Goal: Task Accomplishment & Management: Manage account settings

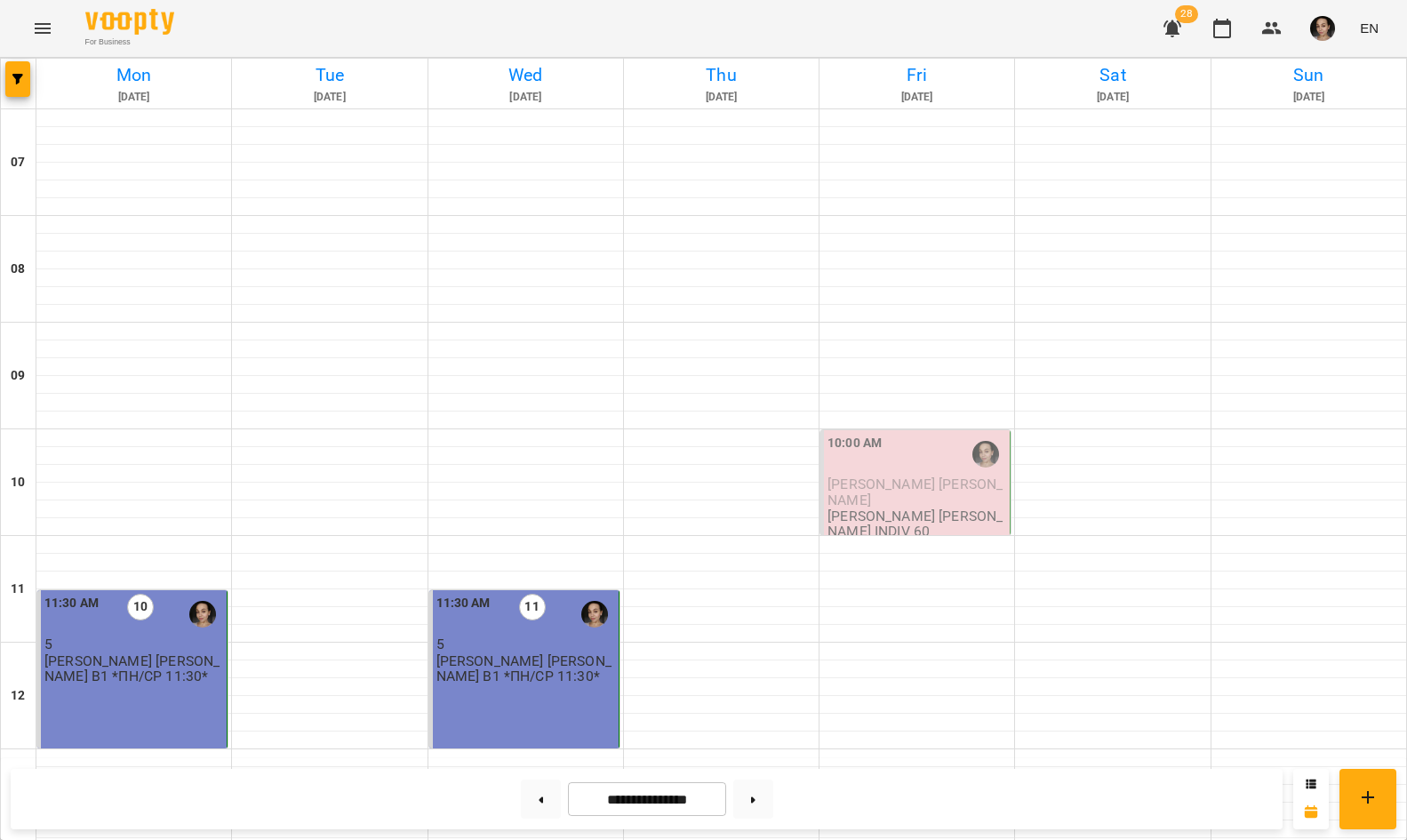
scroll to position [1055, 0]
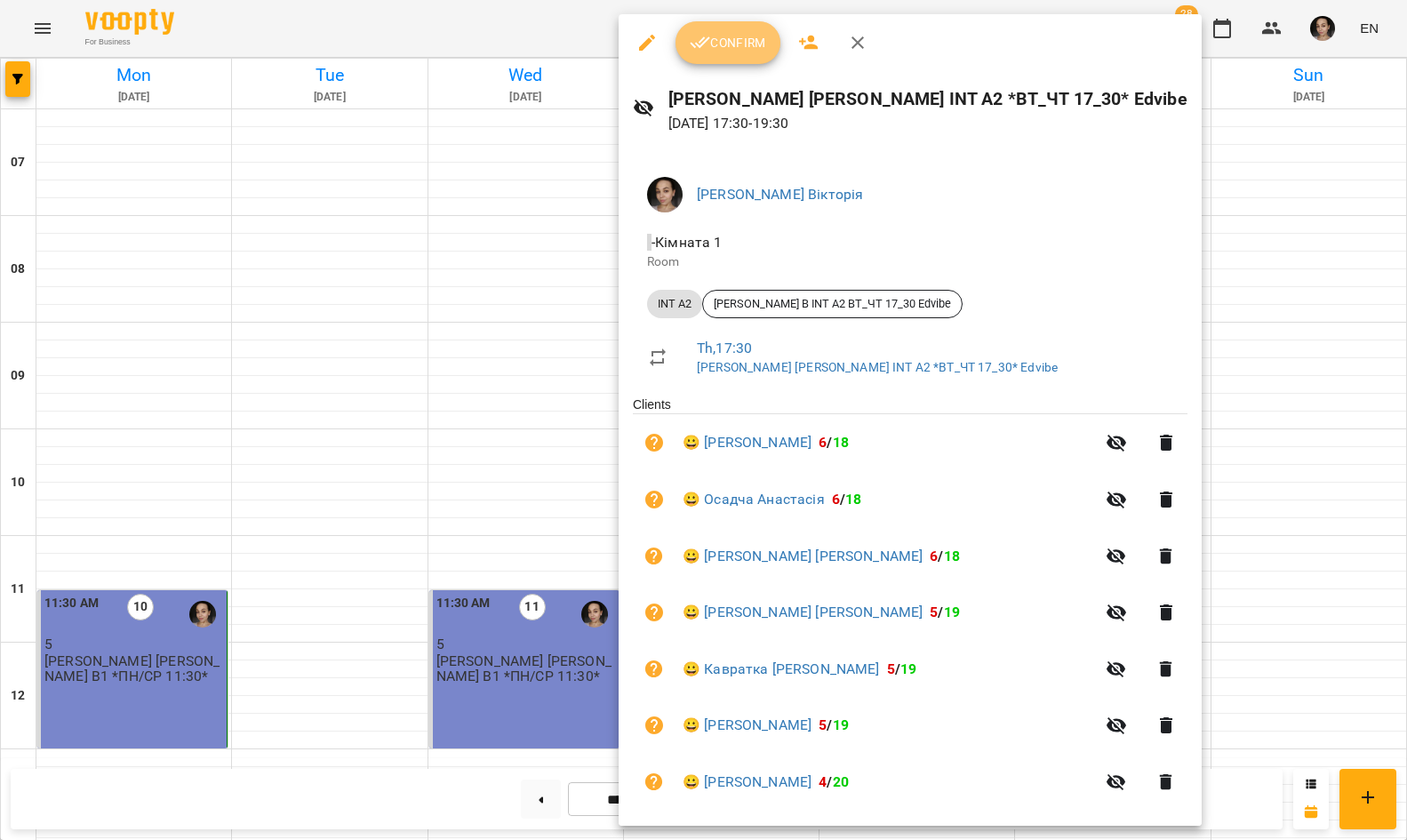
click at [729, 38] on span "Confirm" at bounding box center [728, 43] width 76 height 22
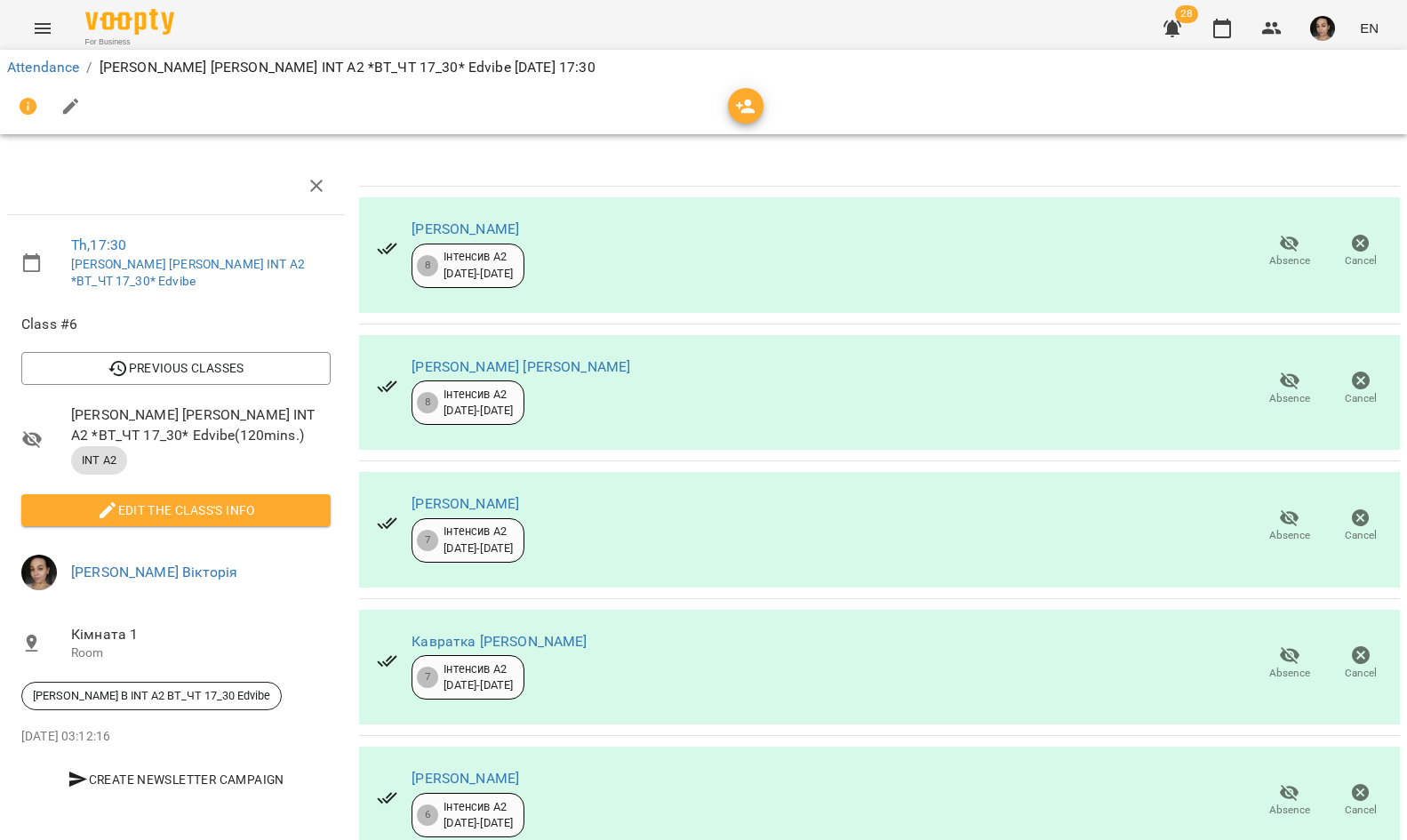
click at [288, 500] on span "Edit the class's Info" at bounding box center [176, 511] width 281 height 22
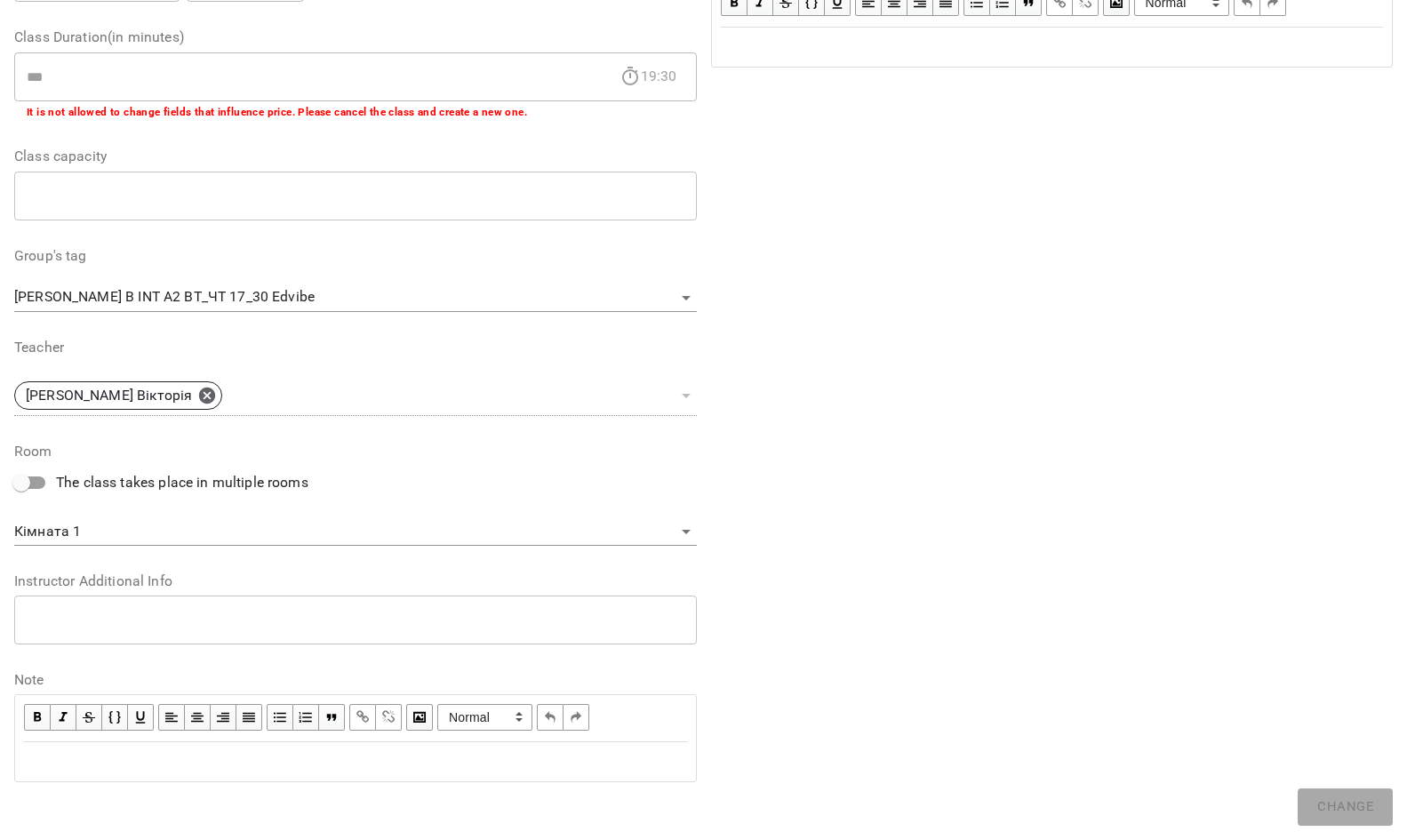
scroll to position [335, 0]
click at [441, 752] on div "Edit text" at bounding box center [355, 763] width 663 height 22
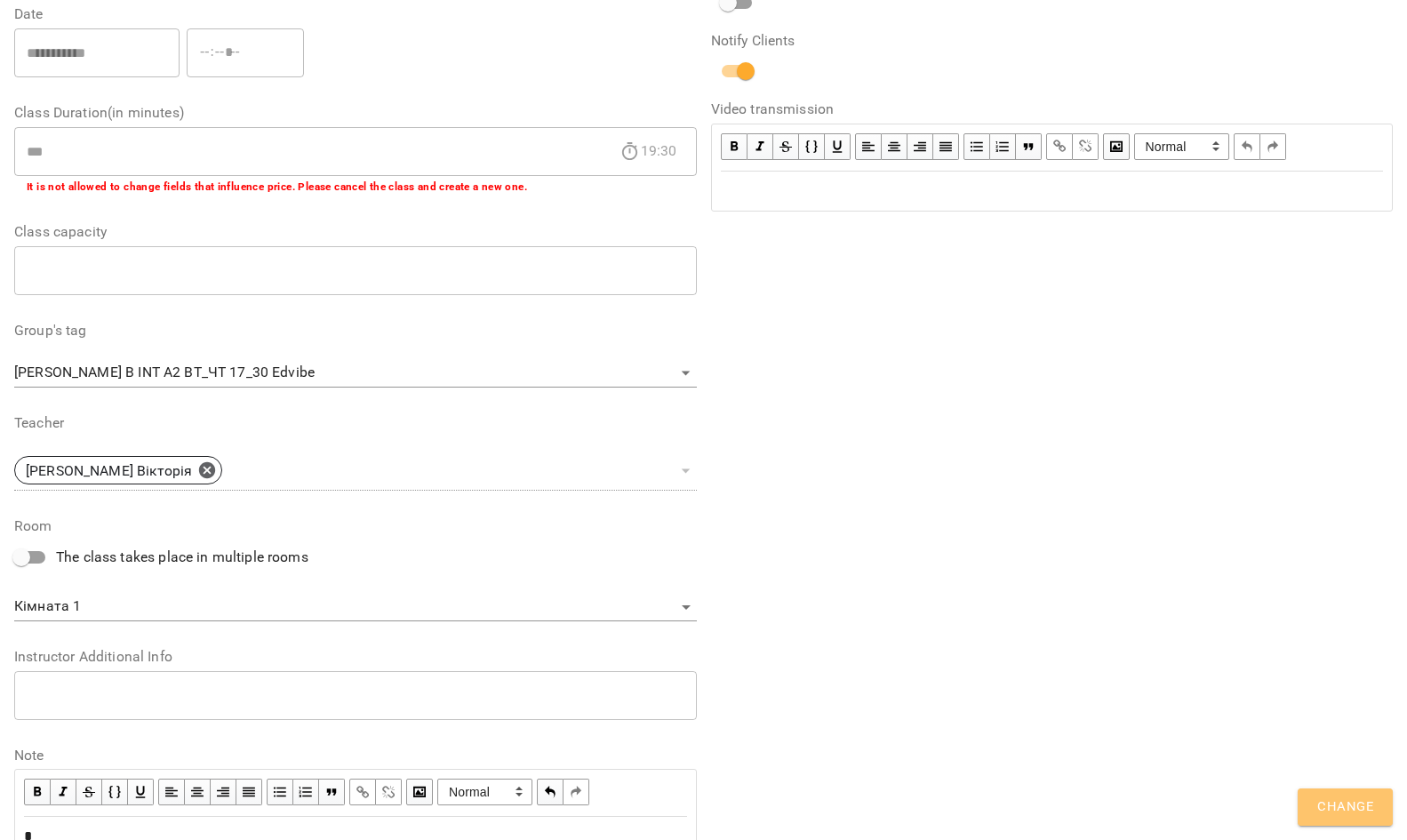
click at [1338, 806] on span "Change" at bounding box center [1345, 806] width 56 height 23
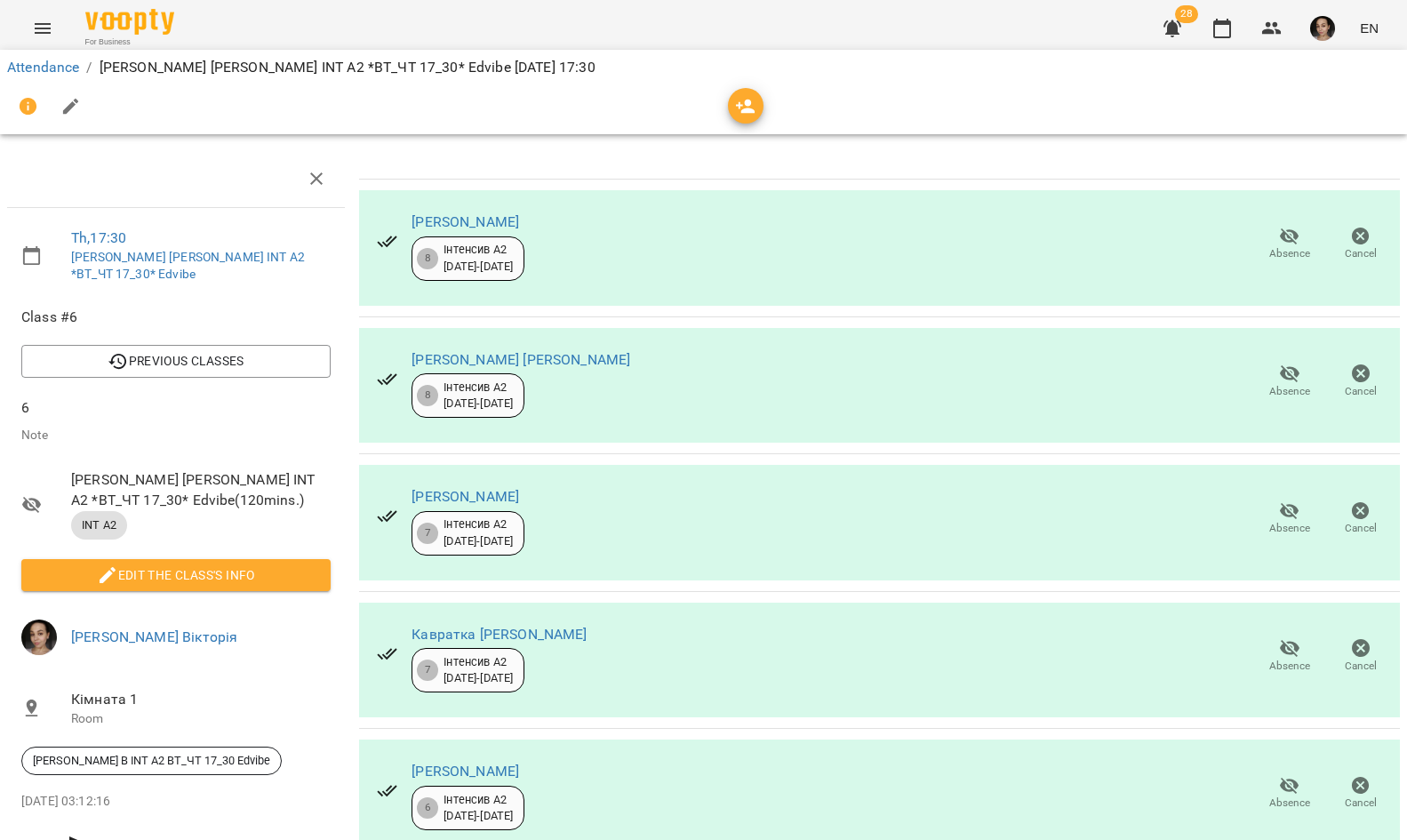
scroll to position [333, 0]
click at [1213, 28] on icon "button" at bounding box center [1223, 29] width 22 height 22
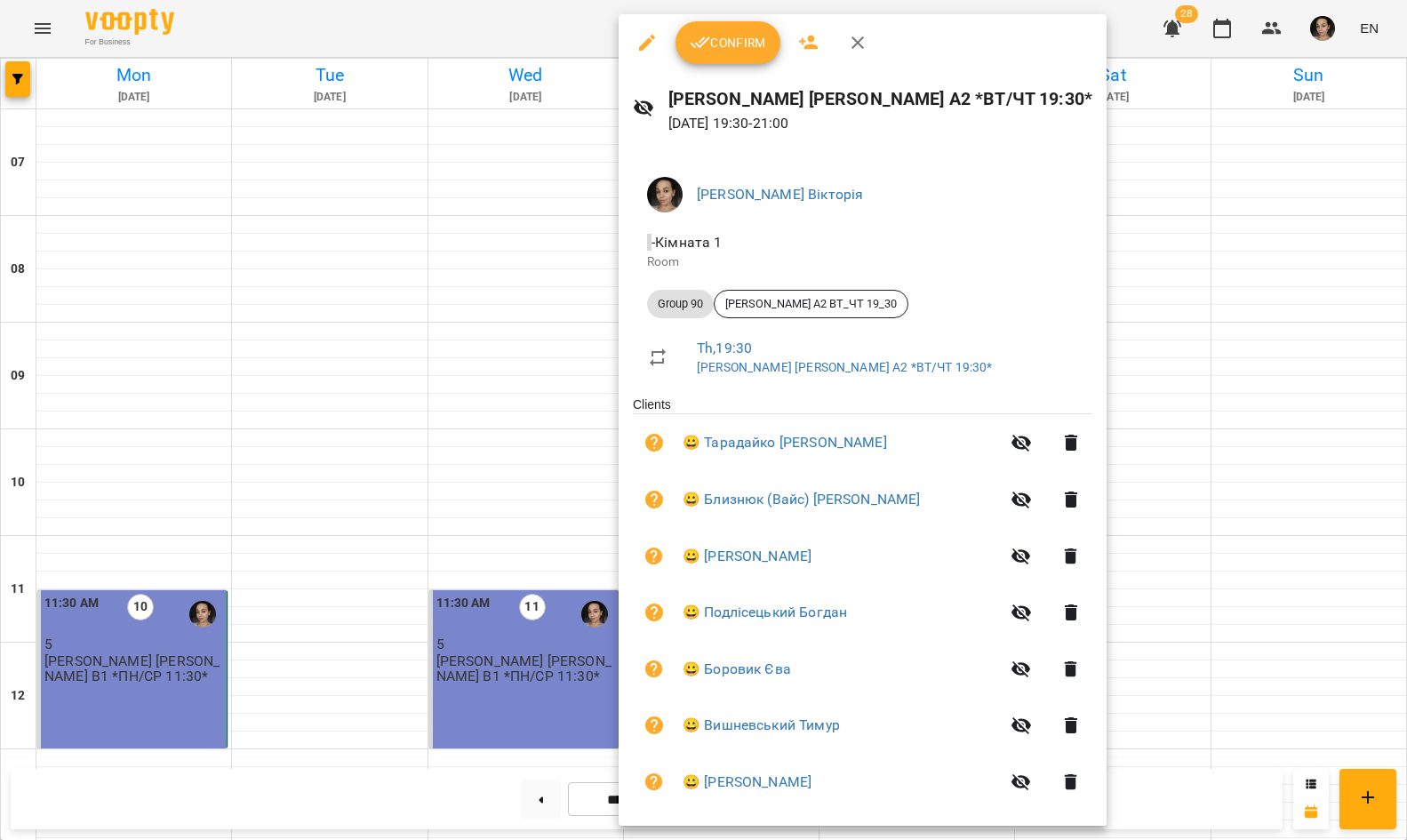
scroll to position [1055, 0]
click at [742, 53] on span "Confirm" at bounding box center [728, 43] width 76 height 22
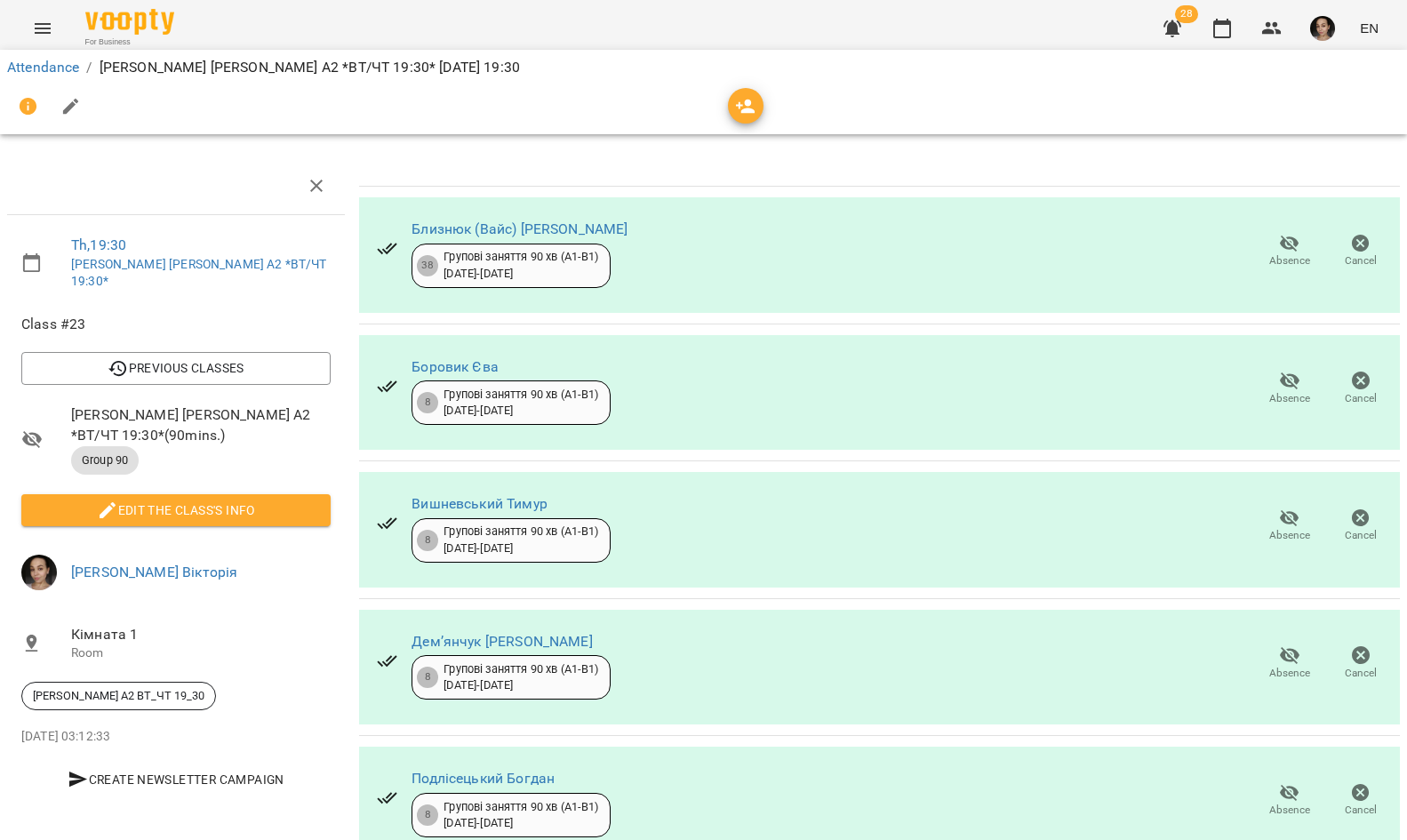
click at [290, 500] on span "Edit the class's Info" at bounding box center [176, 511] width 281 height 22
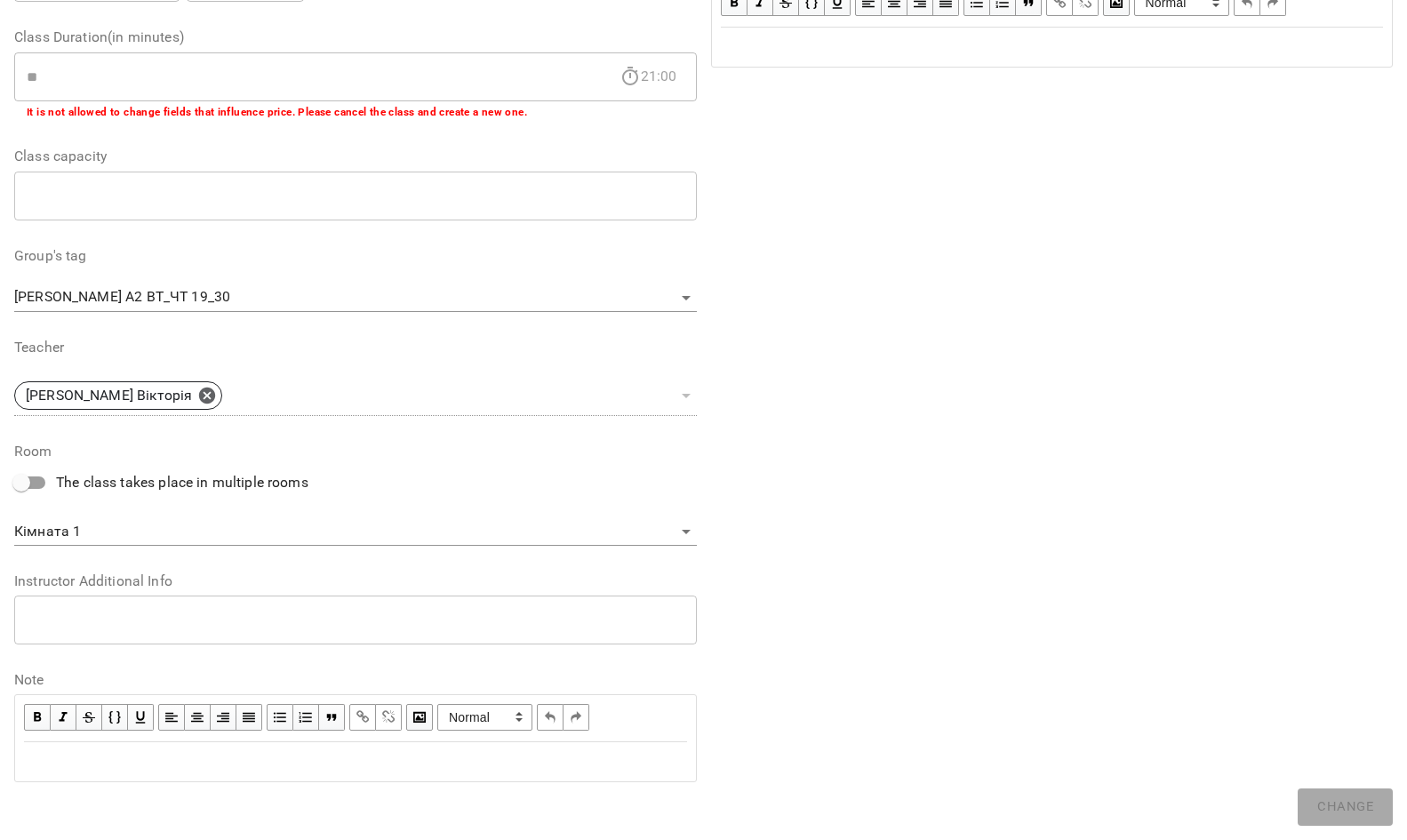
scroll to position [335, 0]
click at [392, 757] on div "Edit text" at bounding box center [355, 763] width 663 height 22
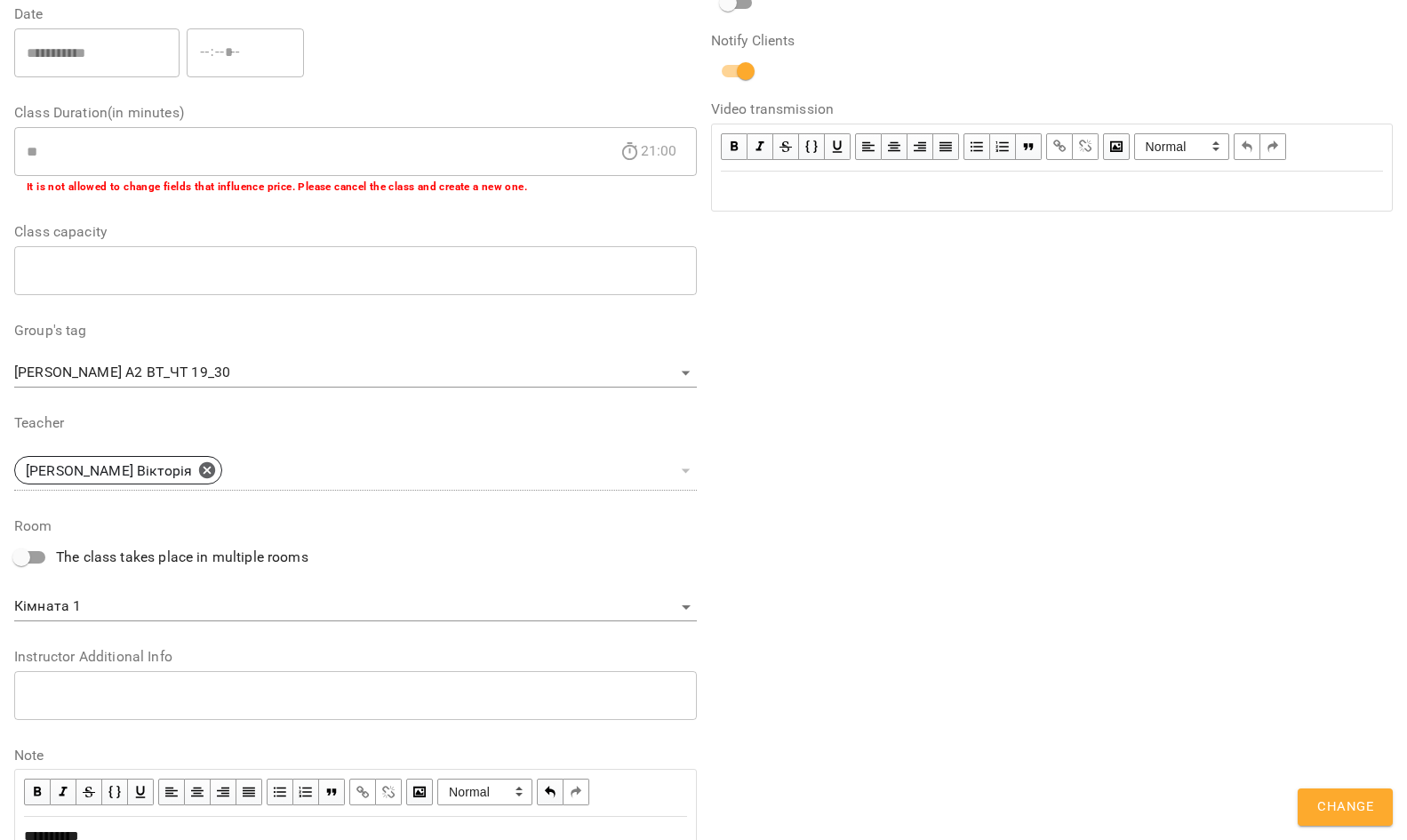
click at [1343, 788] on div "**********" at bounding box center [1052, 341] width 697 height 1076
click at [1344, 794] on button "Change" at bounding box center [1345, 806] width 95 height 37
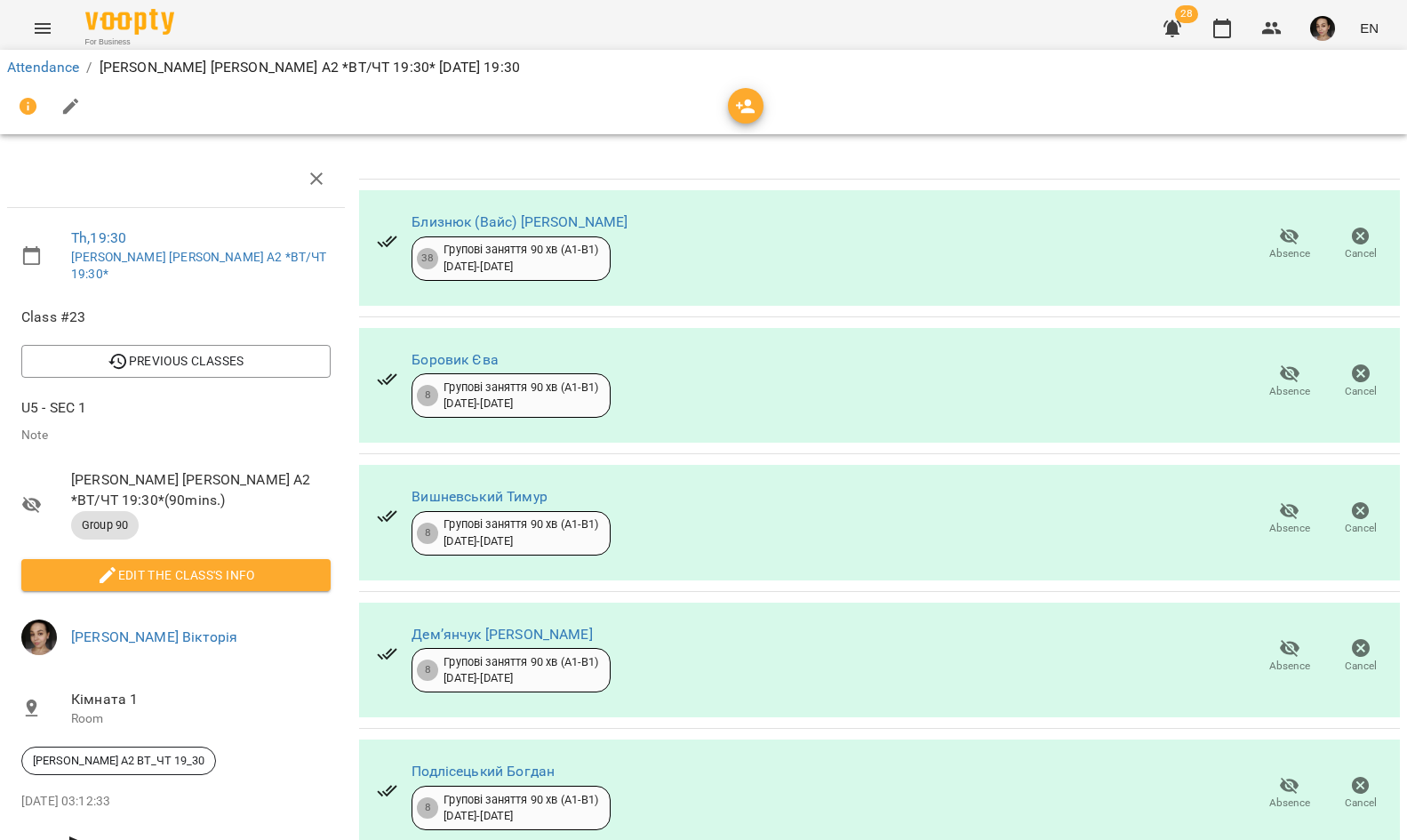
scroll to position [138, 0]
click at [1279, 638] on icon "button" at bounding box center [1290, 649] width 22 height 22
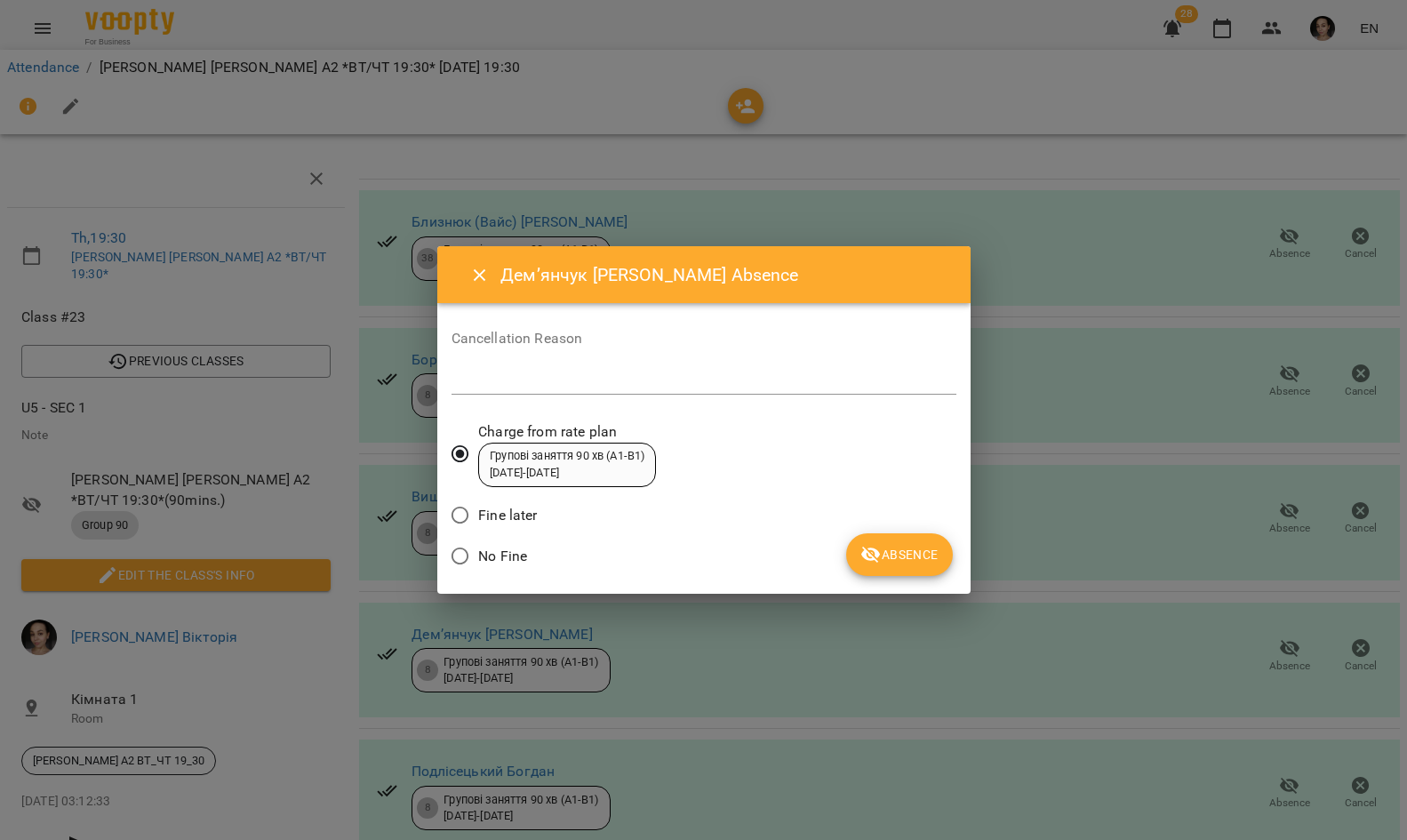
click at [912, 552] on span "Absence" at bounding box center [899, 555] width 77 height 22
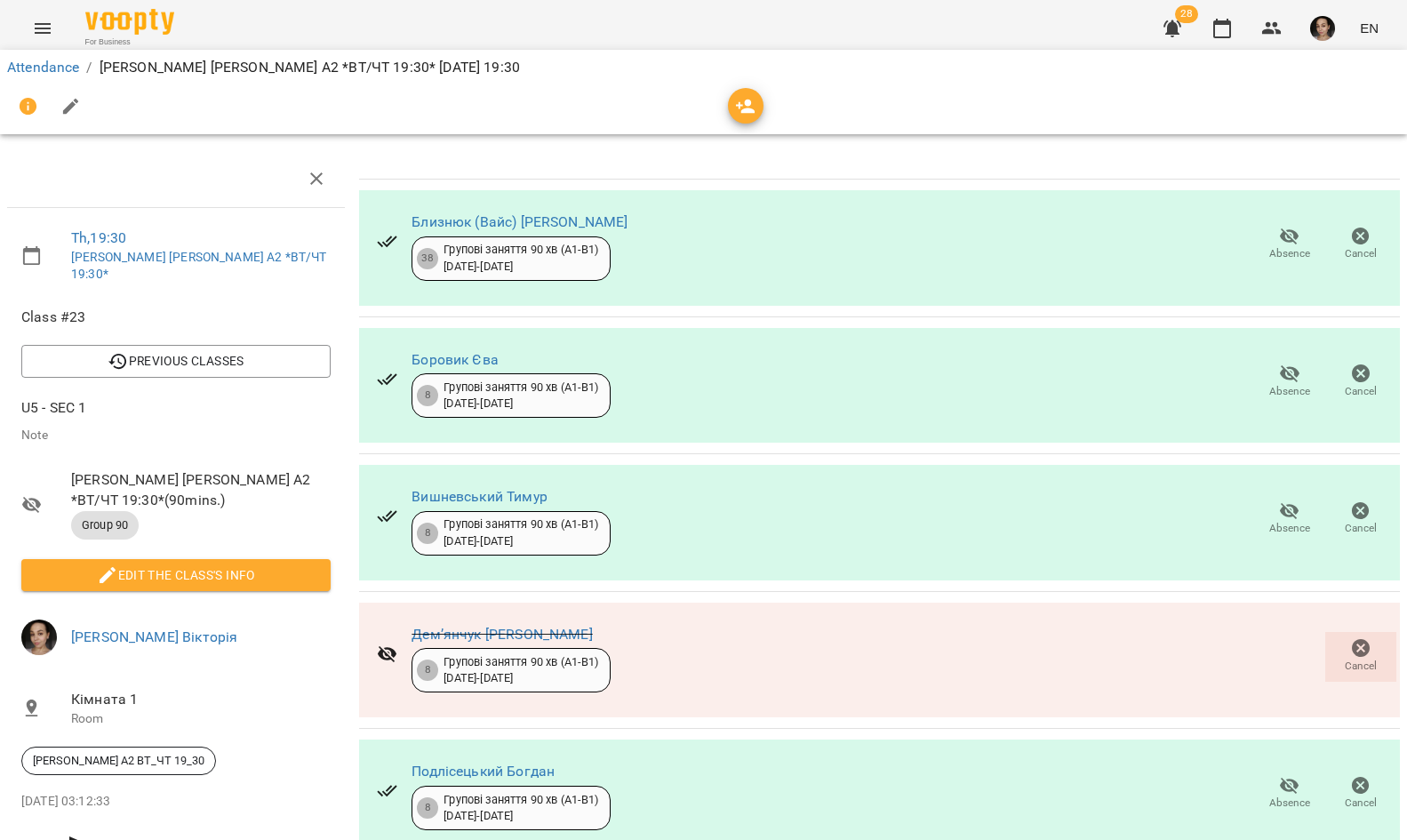
scroll to position [459, 0]
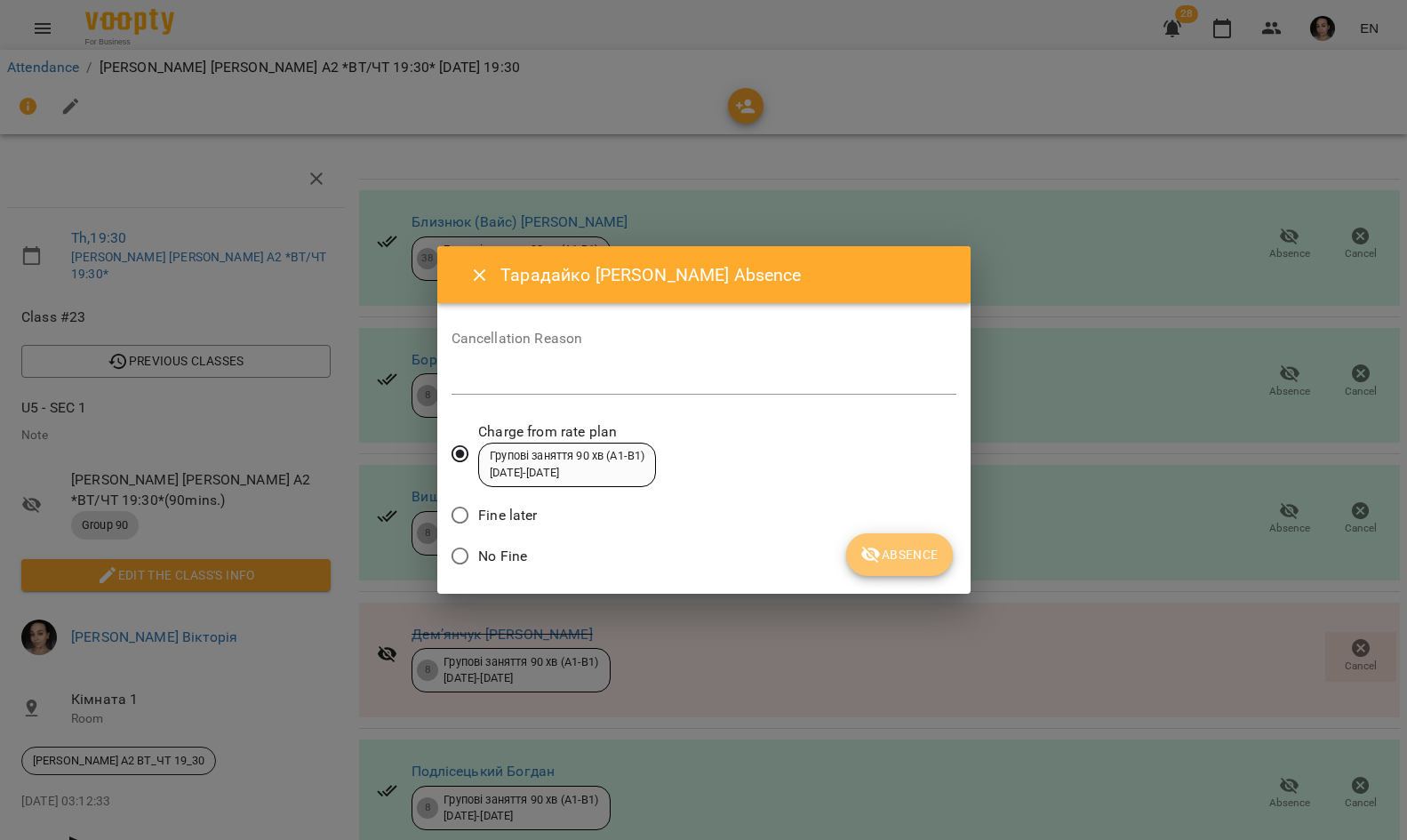
click at [884, 549] on span "Absence" at bounding box center [899, 555] width 77 height 22
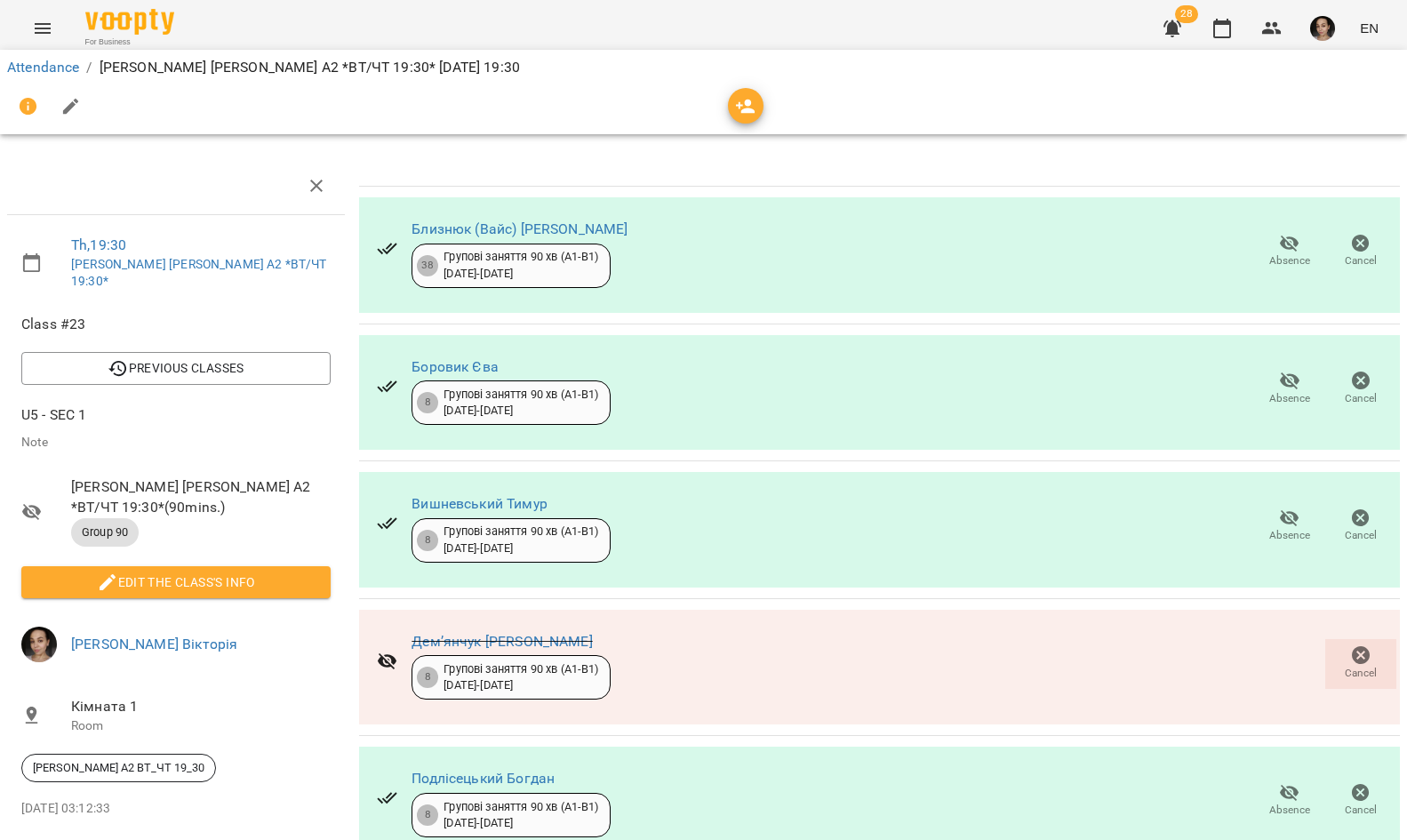
scroll to position [0, 0]
click at [1225, 32] on icon "button" at bounding box center [1223, 29] width 22 height 22
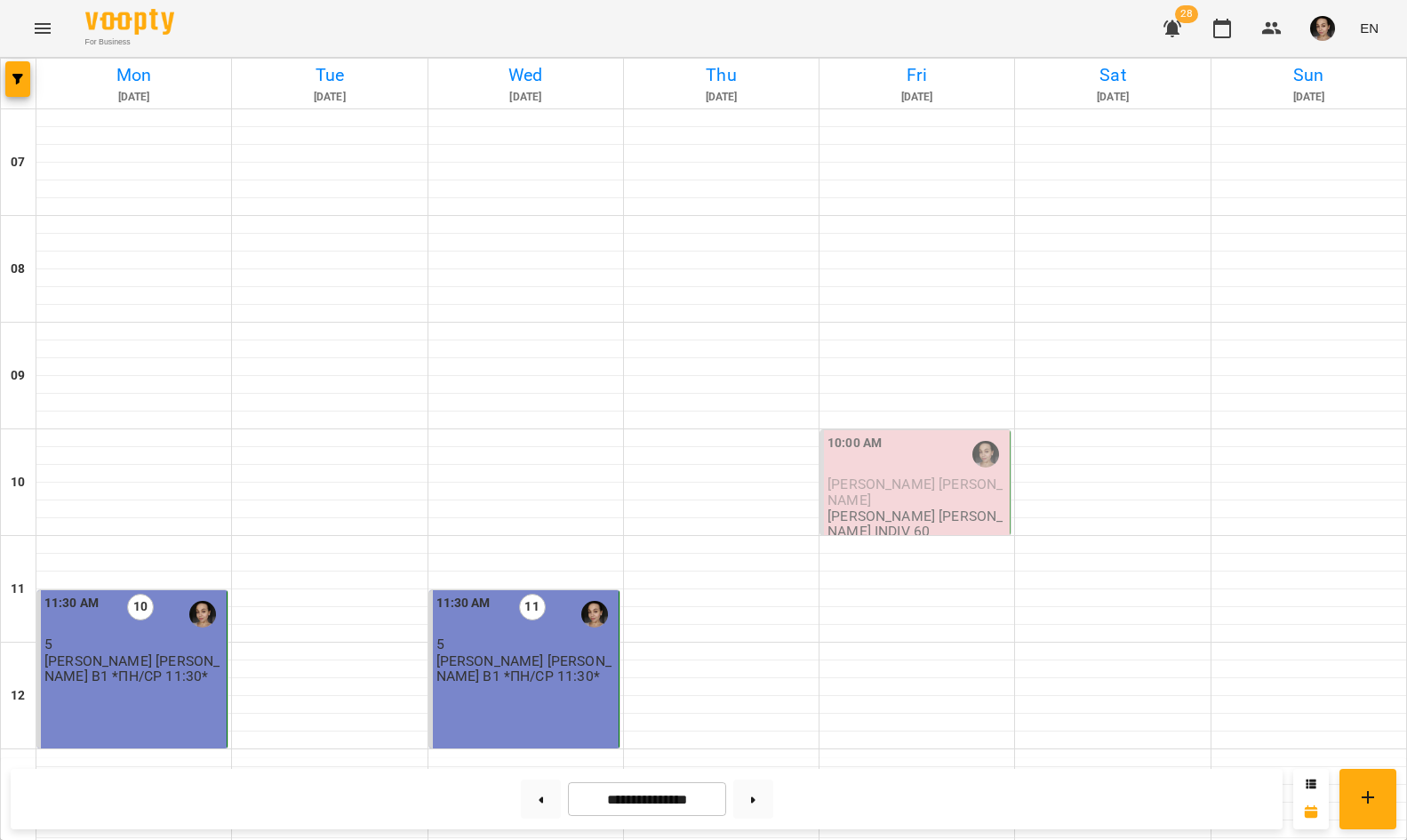
scroll to position [1055, 0]
